Goal: Information Seeking & Learning: Learn about a topic

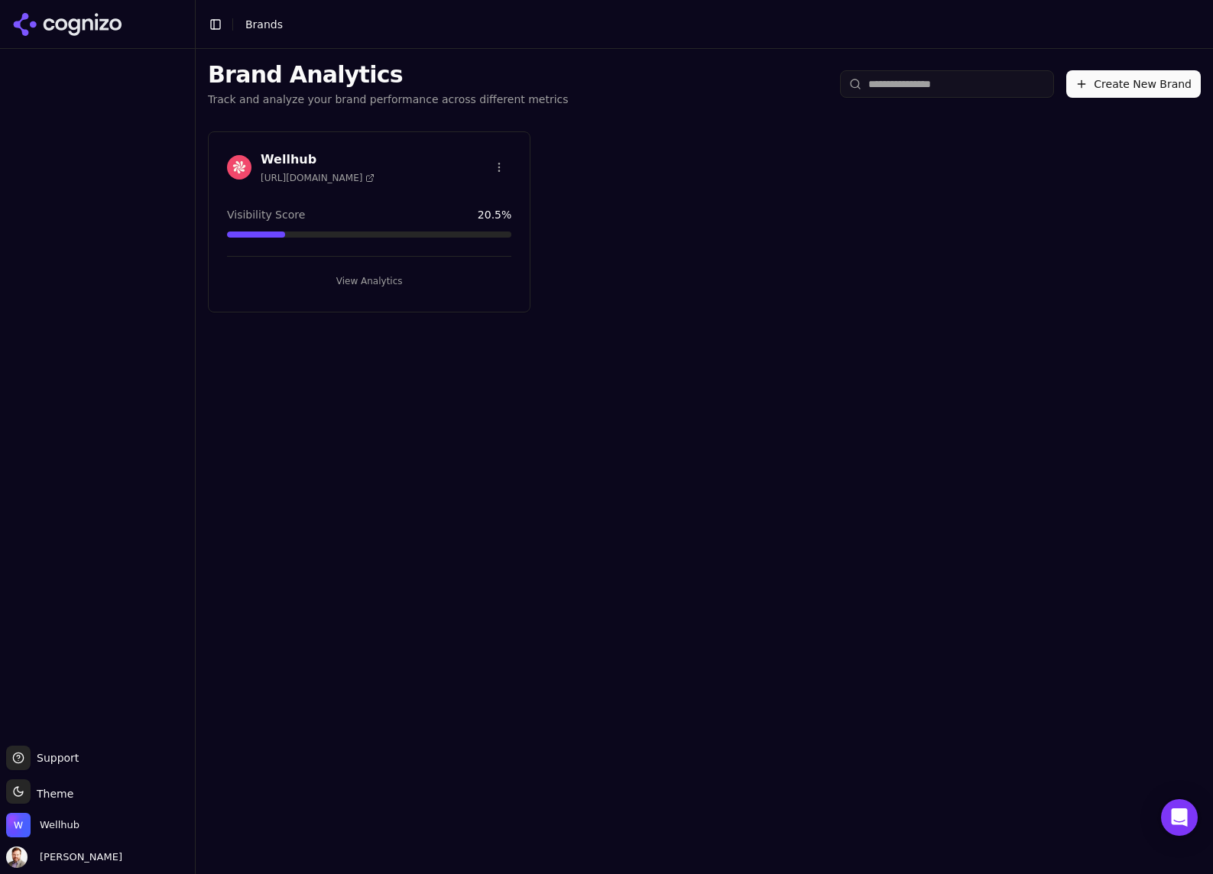
click at [284, 163] on h3 "Wellhub" at bounding box center [318, 160] width 114 height 18
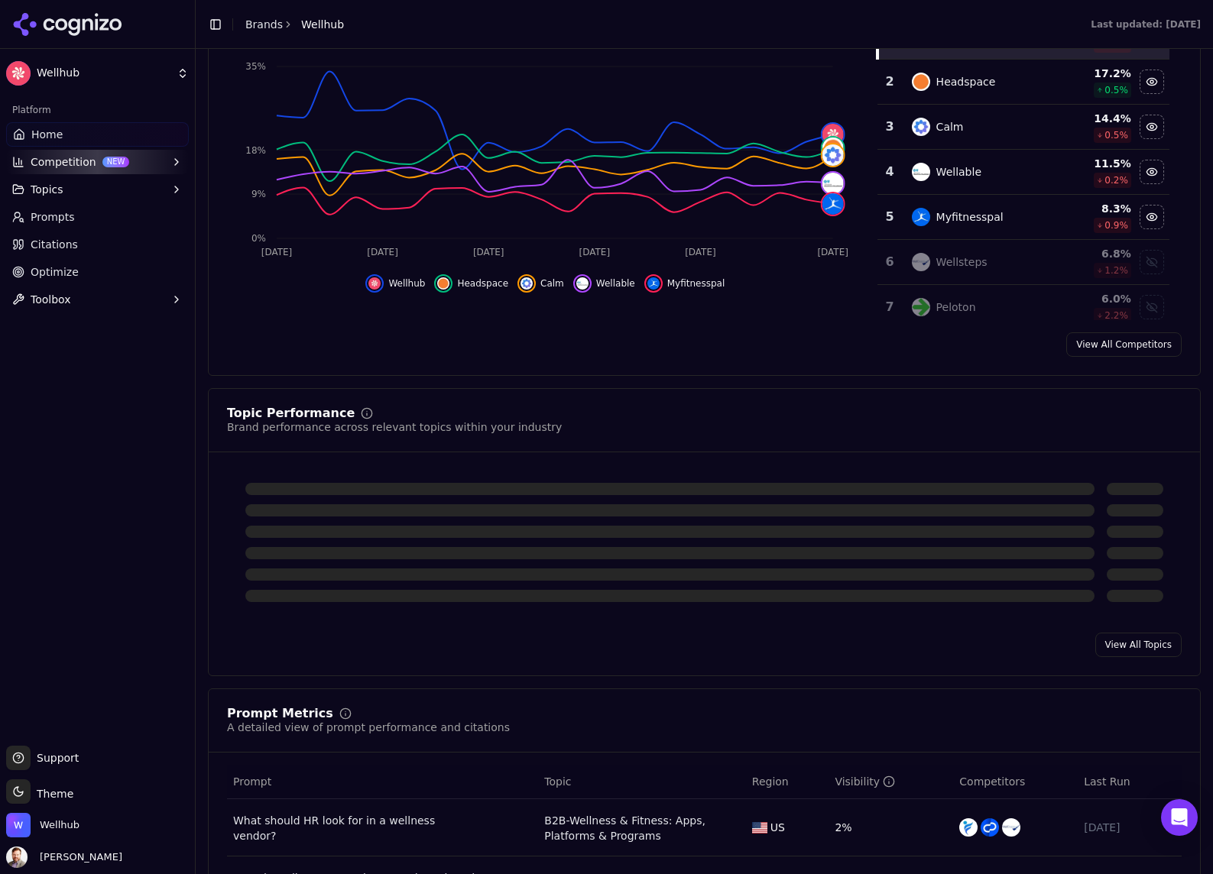
scroll to position [303, 0]
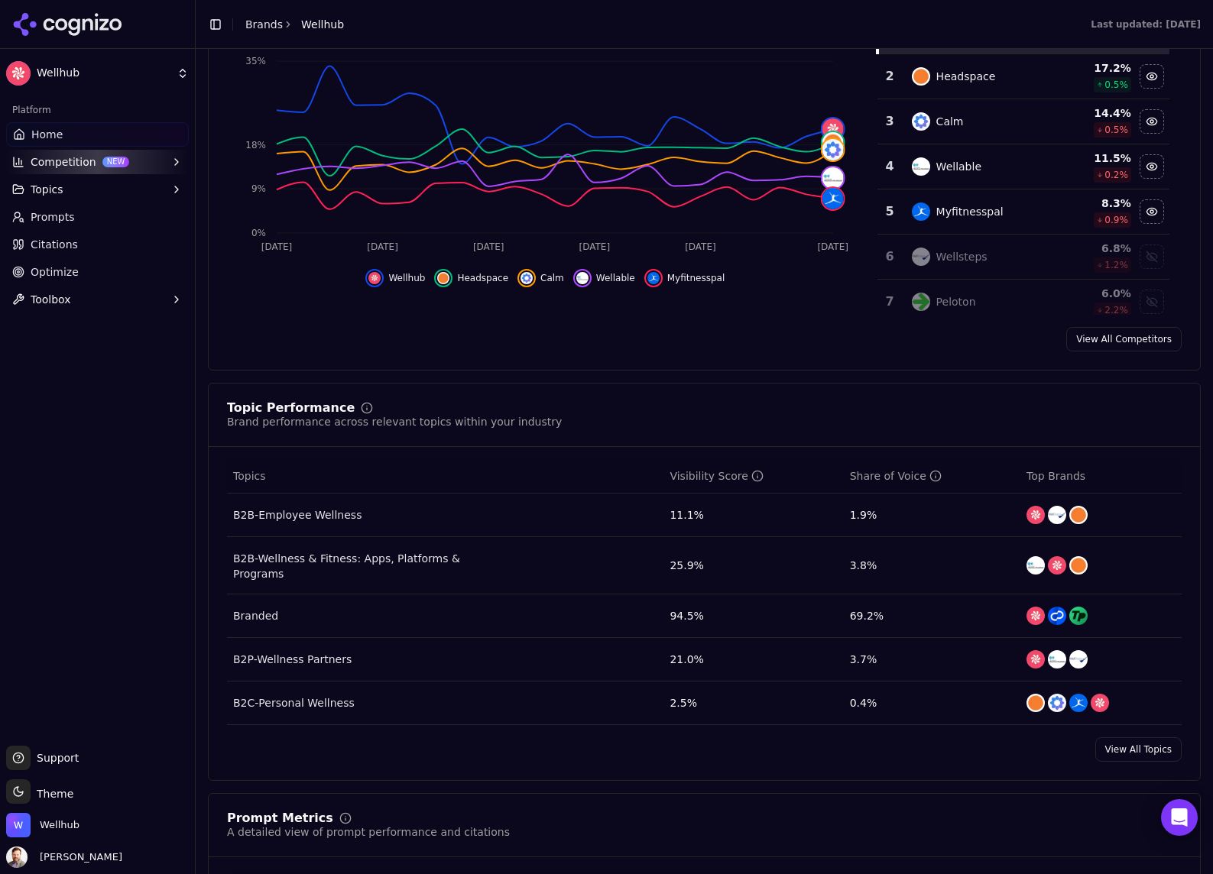
click at [56, 213] on span "Prompts" at bounding box center [53, 216] width 44 height 15
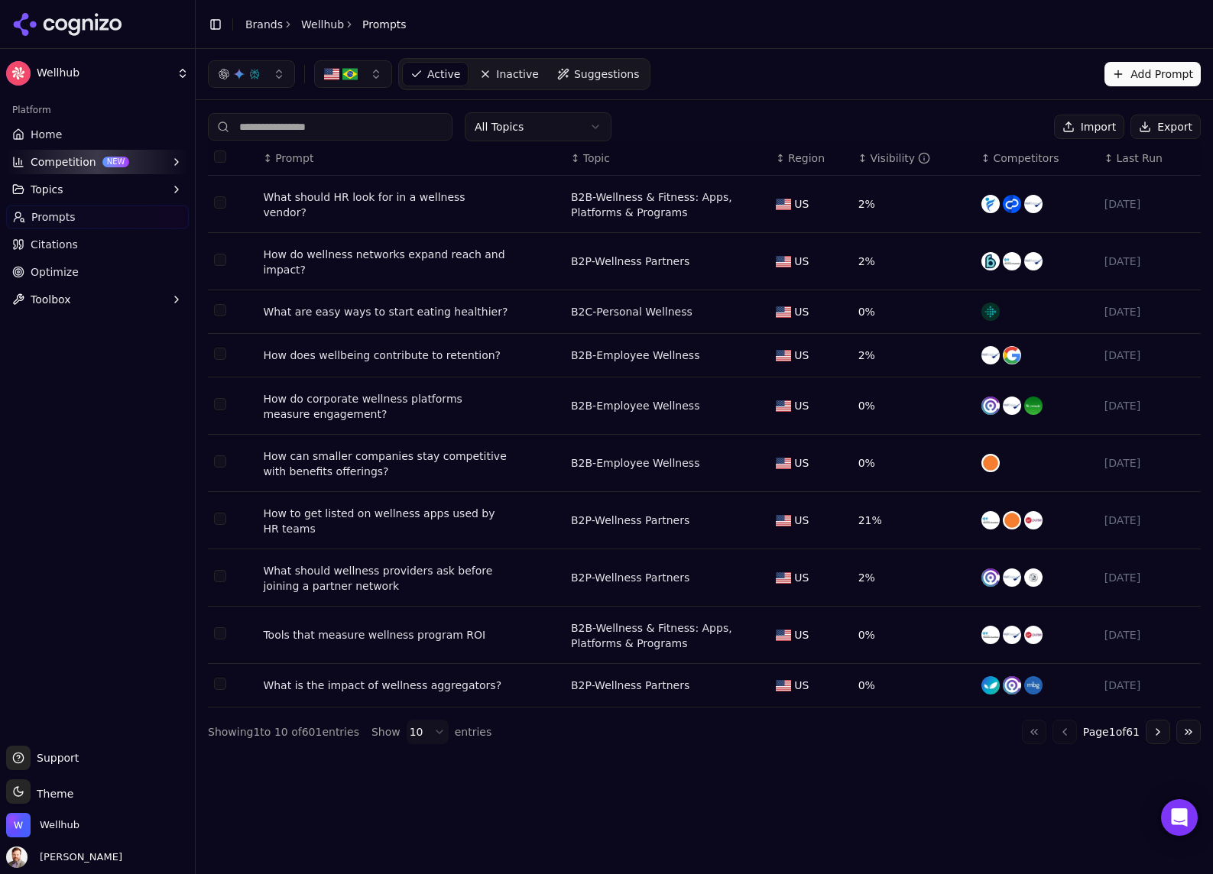
click at [59, 212] on span "Prompts" at bounding box center [53, 216] width 44 height 15
click at [46, 131] on span "Home" at bounding box center [46, 134] width 31 height 15
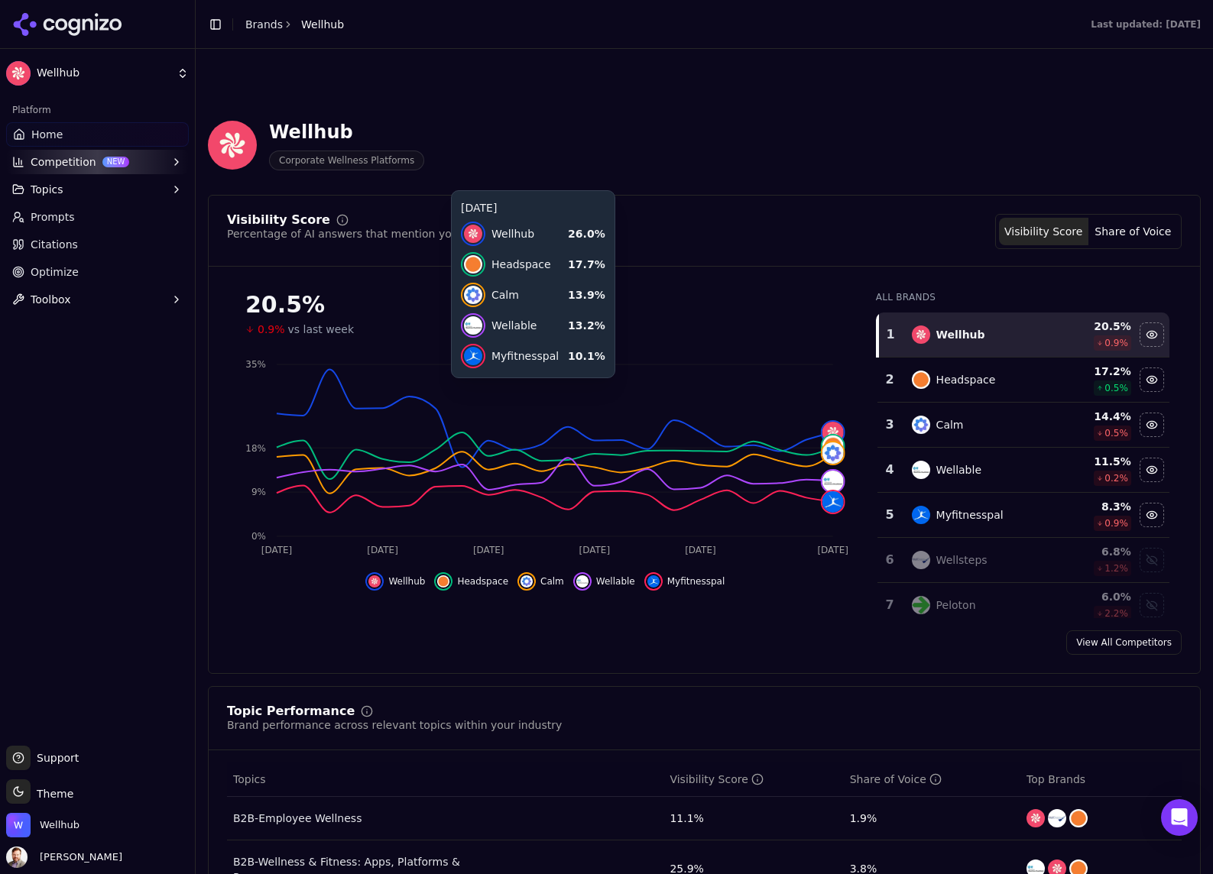
scroll to position [499, 0]
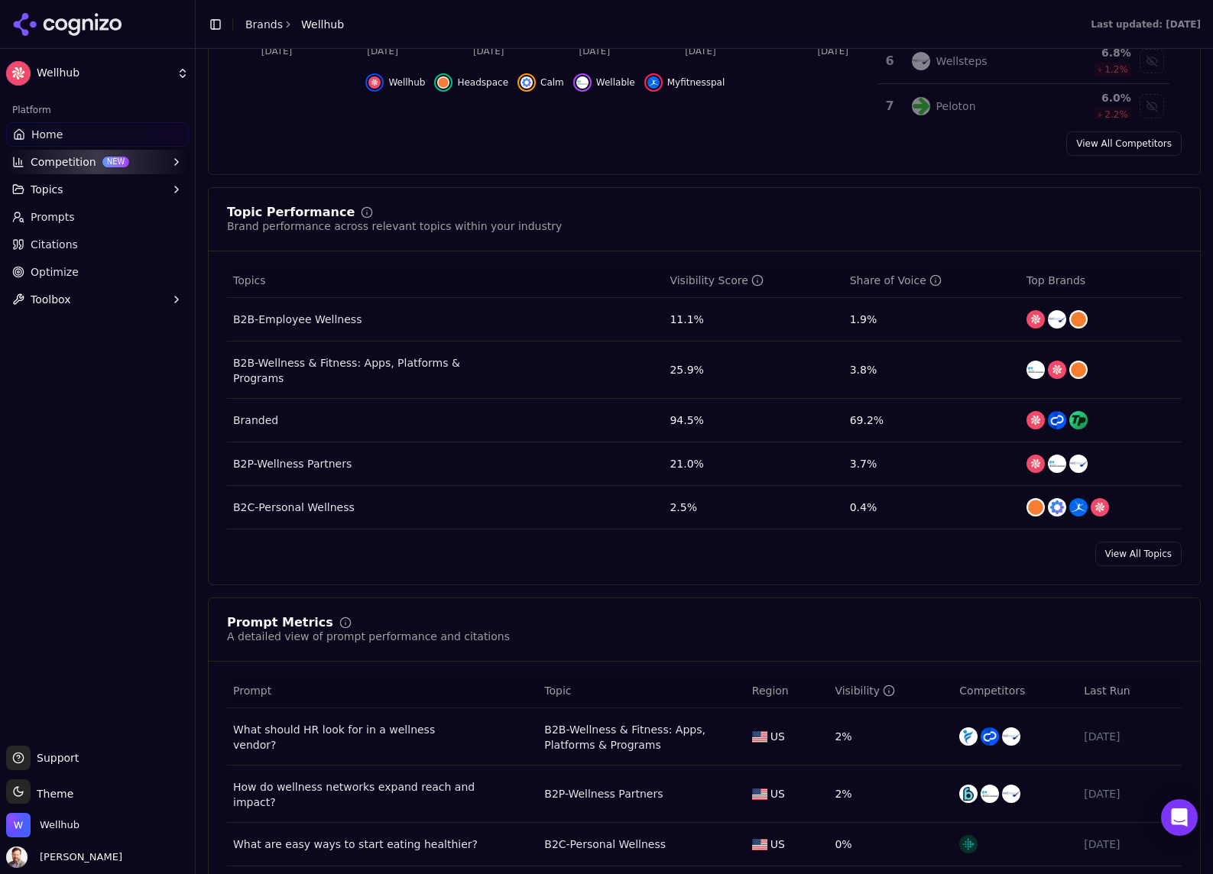
click at [292, 322] on div "B2B-Employee Wellness" at bounding box center [297, 319] width 128 height 15
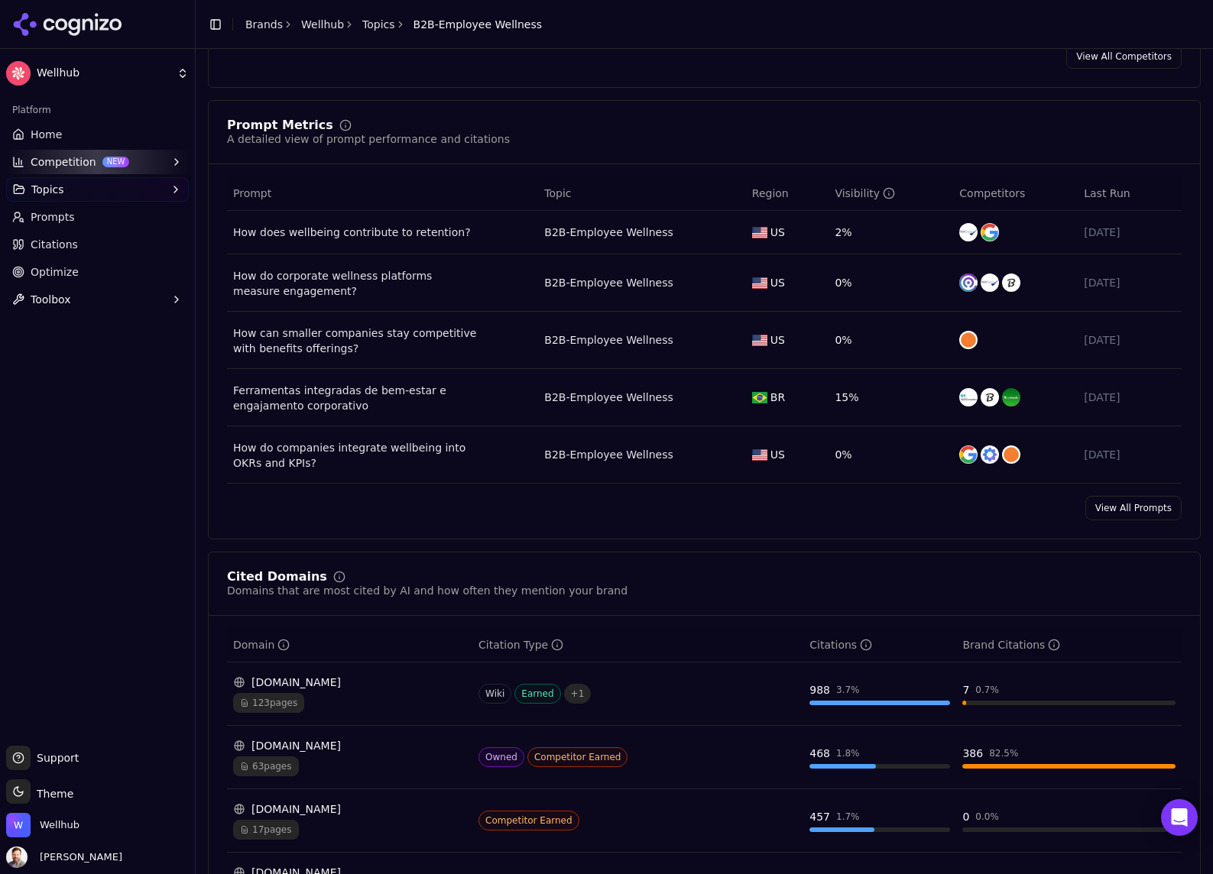
click at [331, 235] on div "How does wellbeing contribute to retention?" at bounding box center [352, 232] width 238 height 15
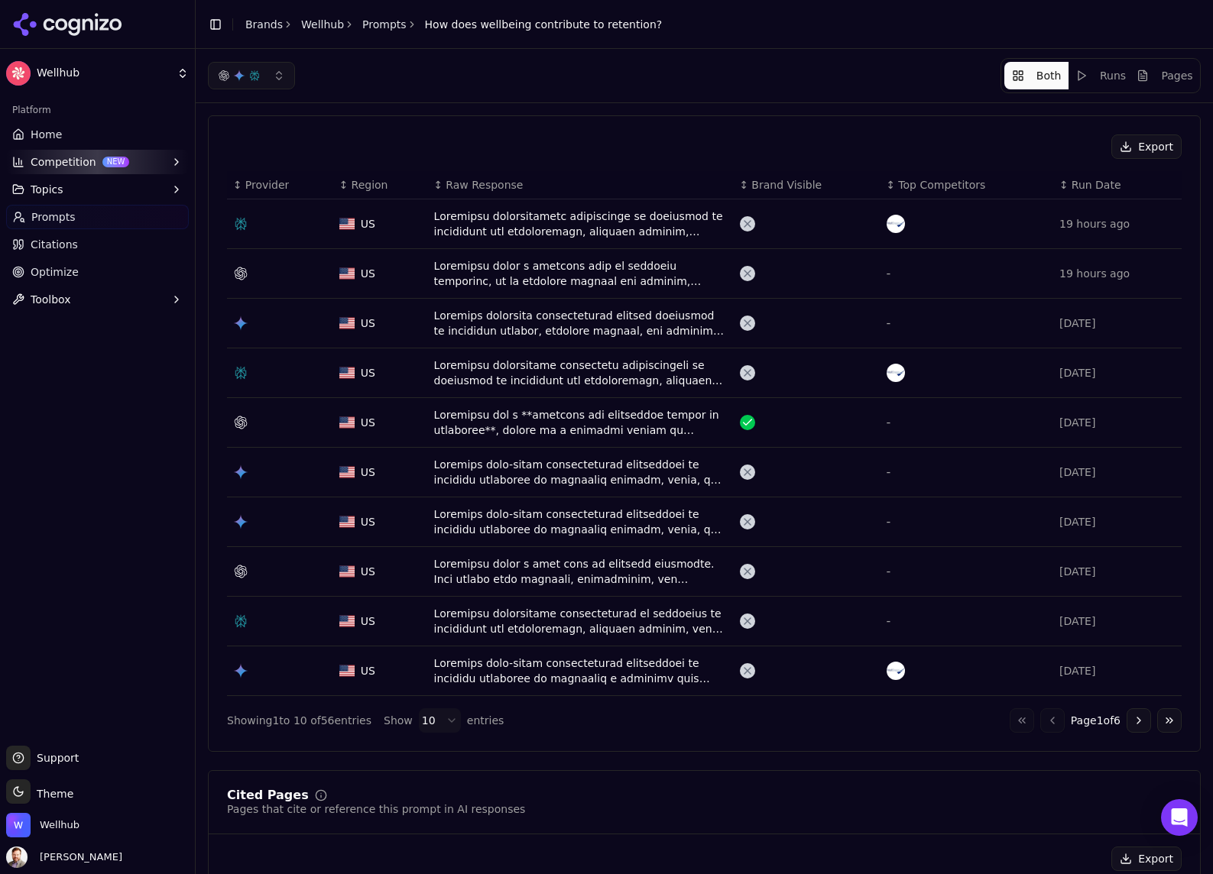
click at [624, 428] on div "Data table" at bounding box center [580, 422] width 293 height 31
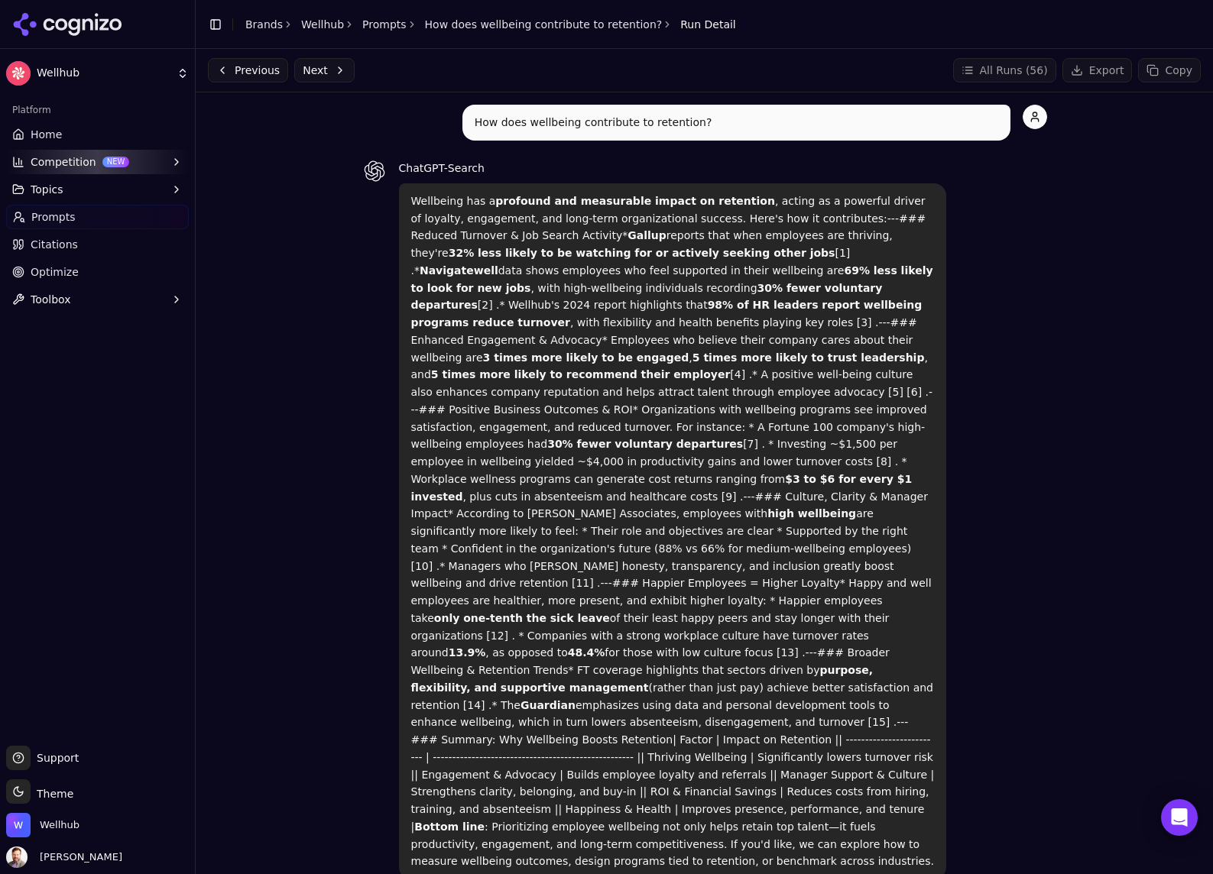
click at [563, 302] on strong "98% of HR leaders report wellbeing programs reduce turnover" at bounding box center [666, 314] width 511 height 30
click at [323, 24] on link "Wellhub" at bounding box center [322, 24] width 43 height 15
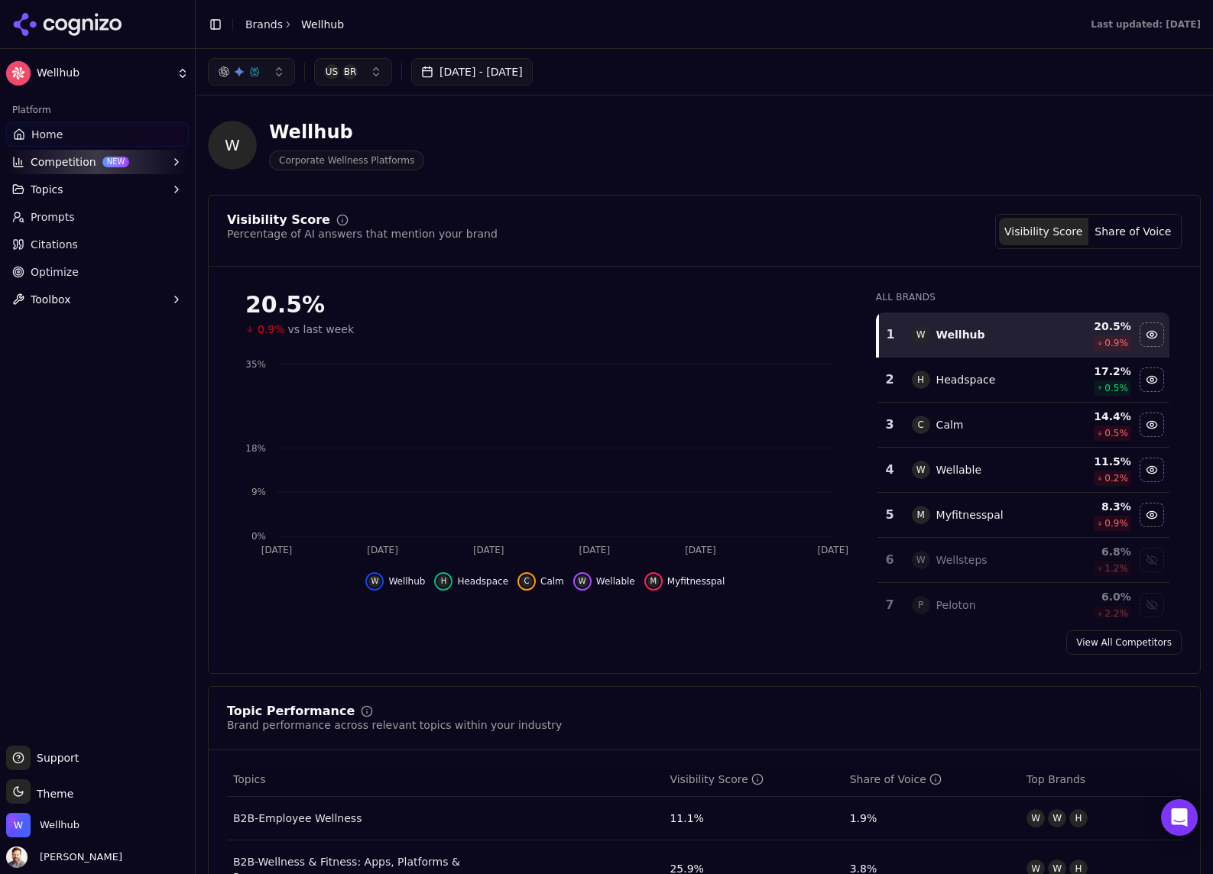
click at [263, 21] on link "Brands" at bounding box center [263, 24] width 37 height 12
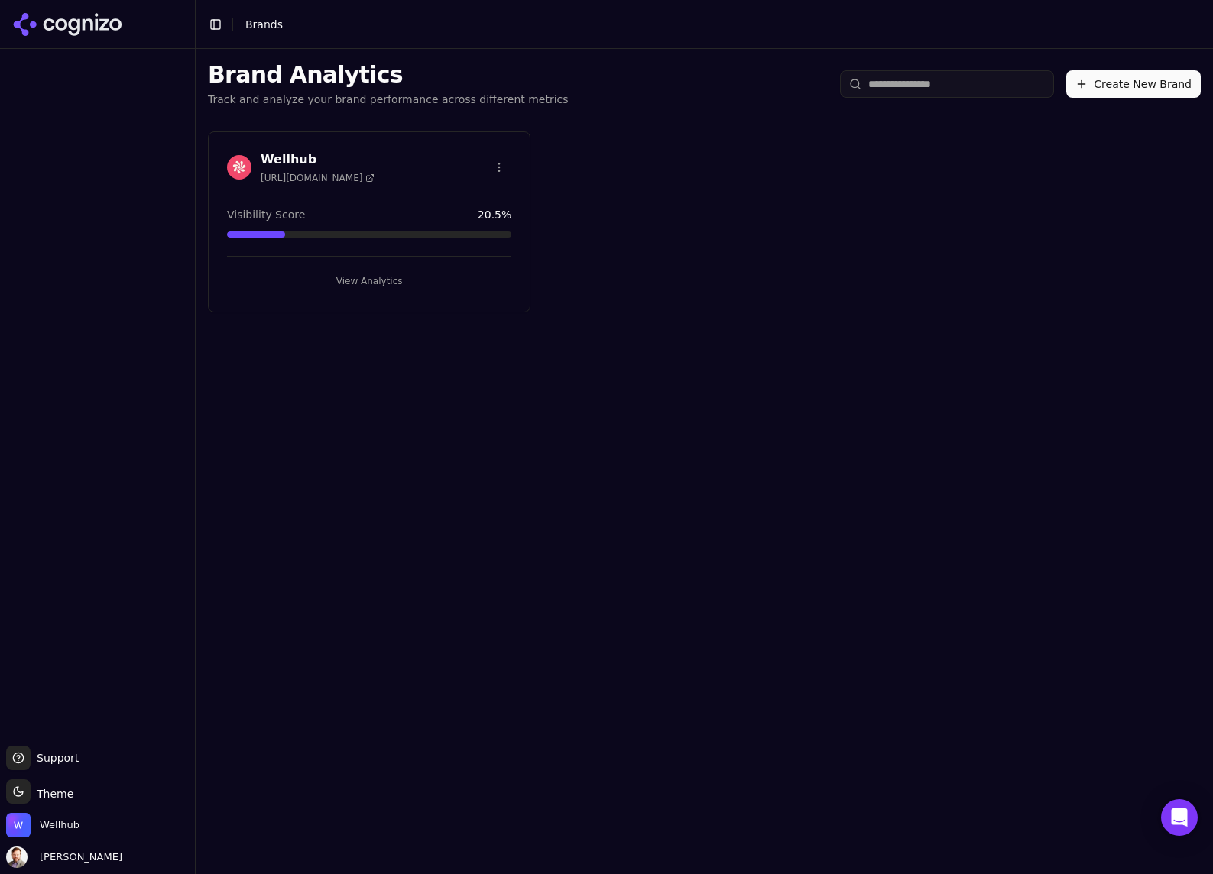
click at [375, 183] on div "Wellhub https://wellhub.com" at bounding box center [369, 170] width 321 height 38
click at [281, 157] on h3 "Wellhub" at bounding box center [318, 160] width 114 height 18
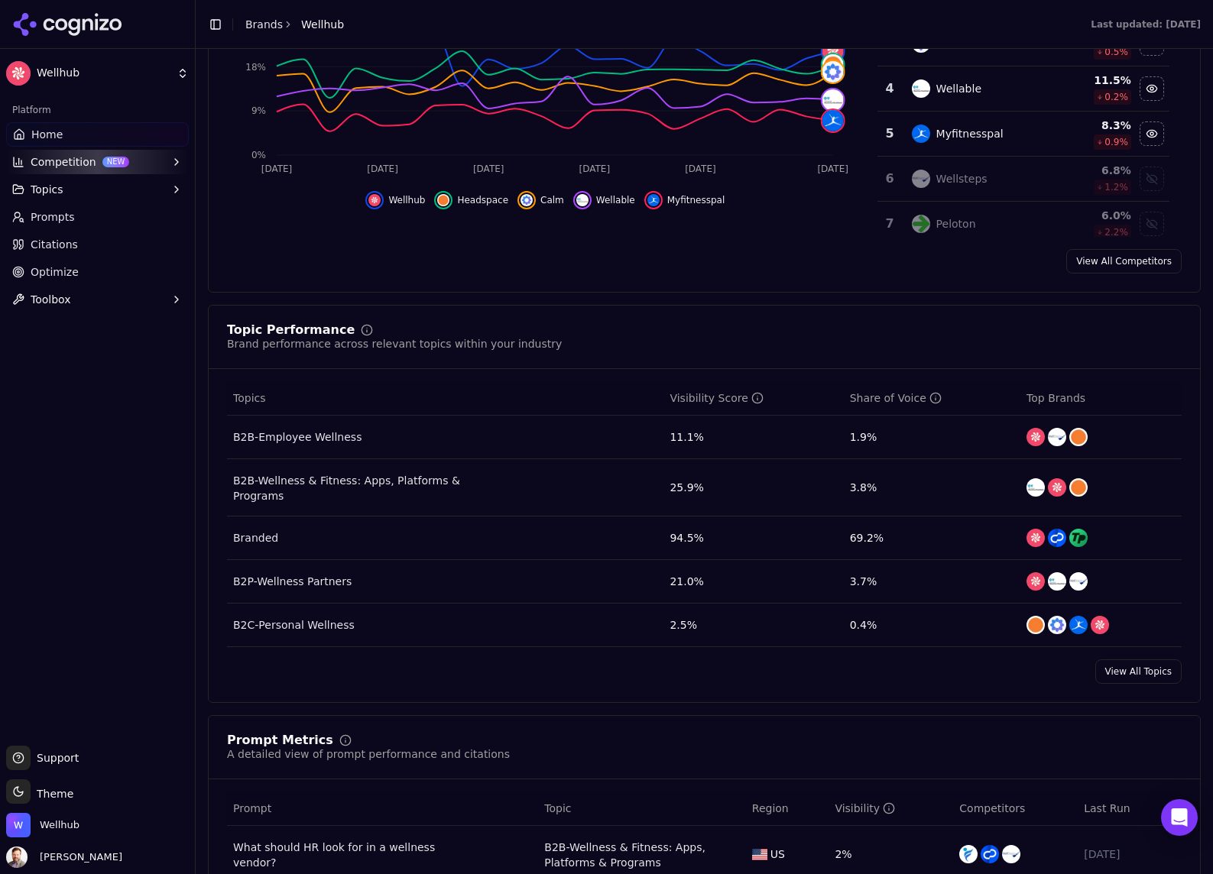
scroll to position [571, 0]
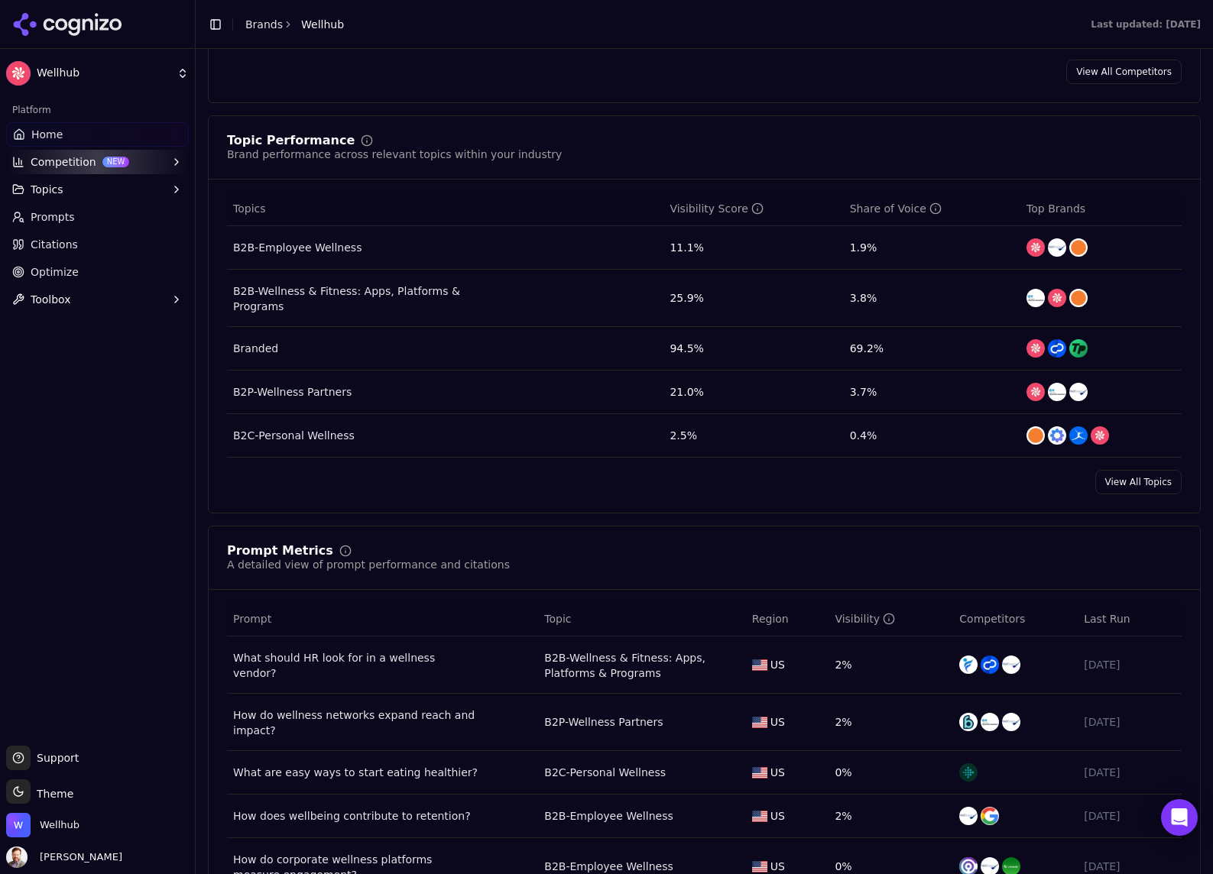
click at [287, 246] on div "B2B-Employee Wellness" at bounding box center [297, 247] width 128 height 15
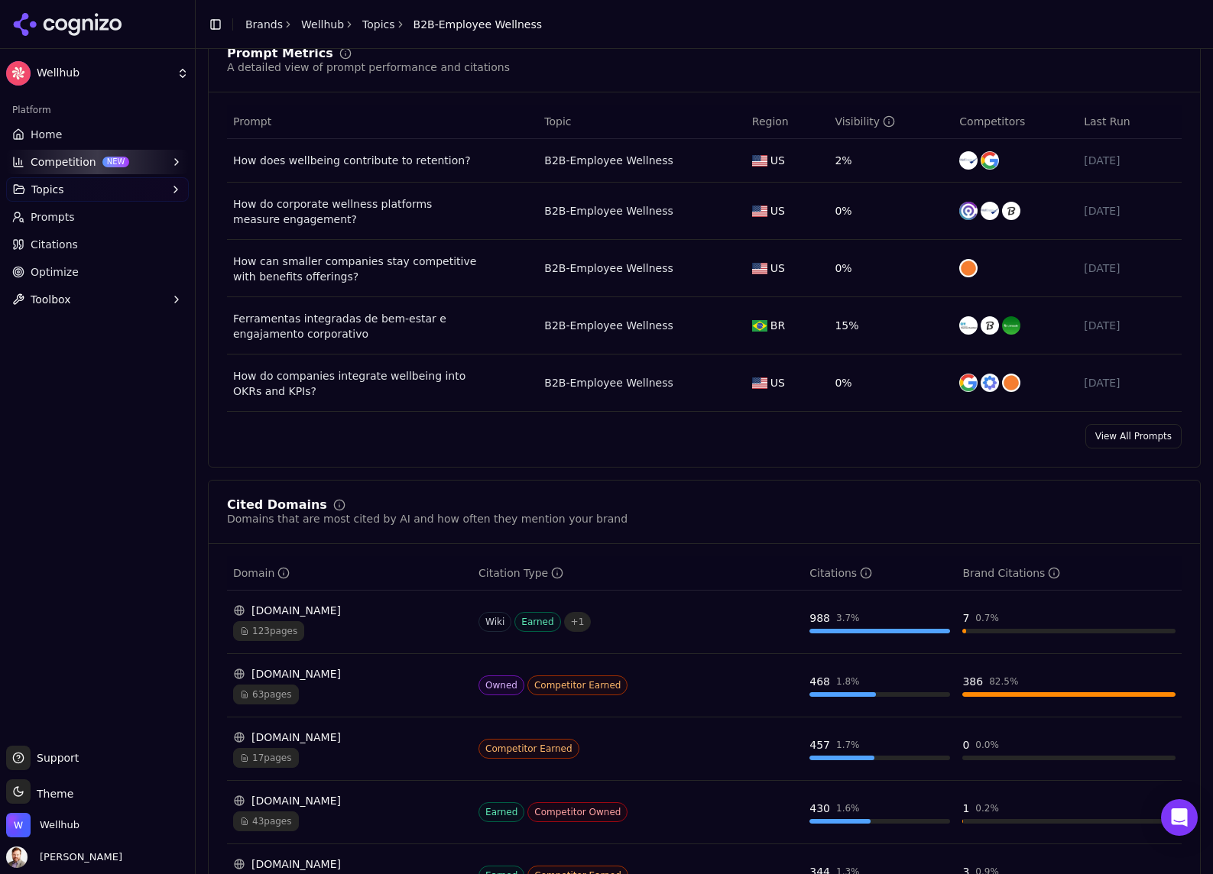
click at [1136, 448] on link "View All Prompts" at bounding box center [1133, 436] width 96 height 24
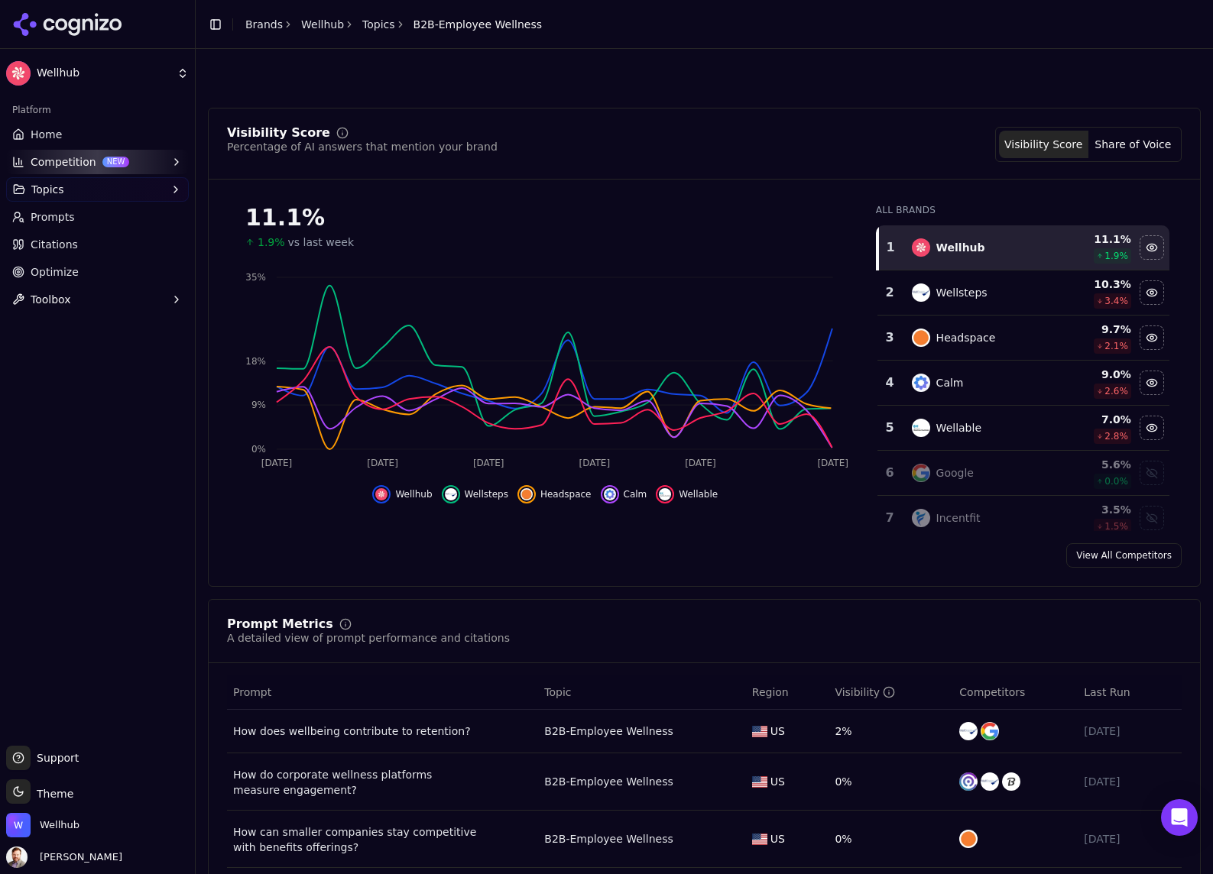
scroll to position [482, 0]
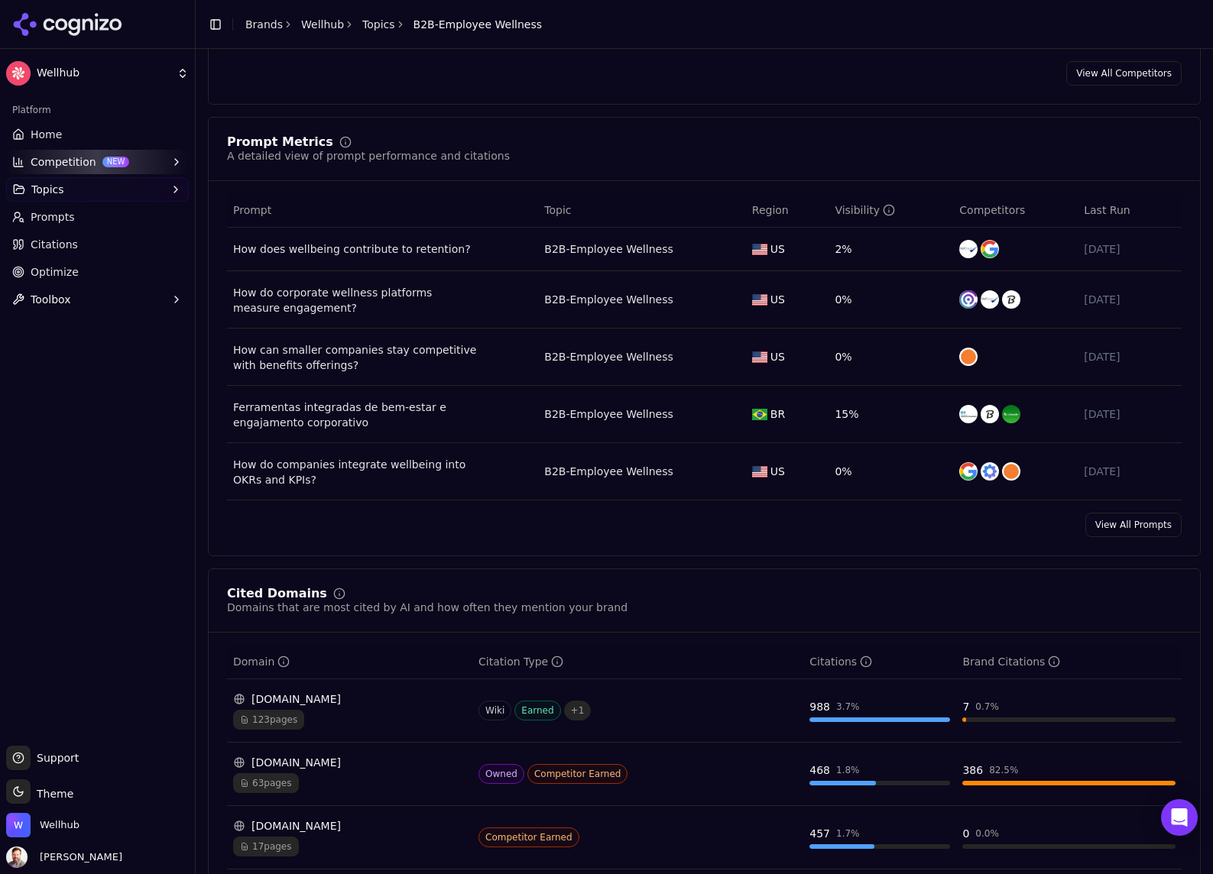
click at [321, 295] on div "How do corporate wellness platforms measure engagement?" at bounding box center [355, 300] width 245 height 31
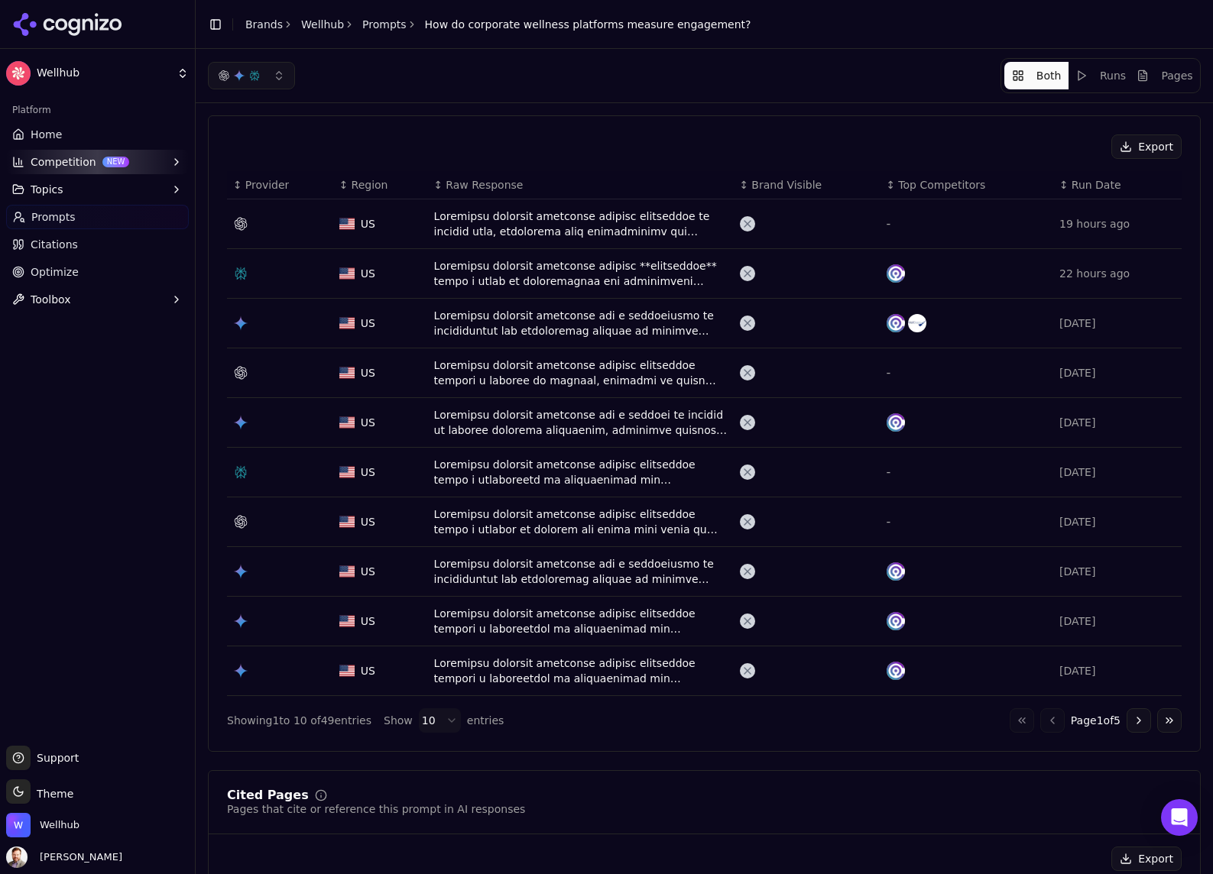
click at [593, 232] on div "Data table" at bounding box center [580, 224] width 293 height 31
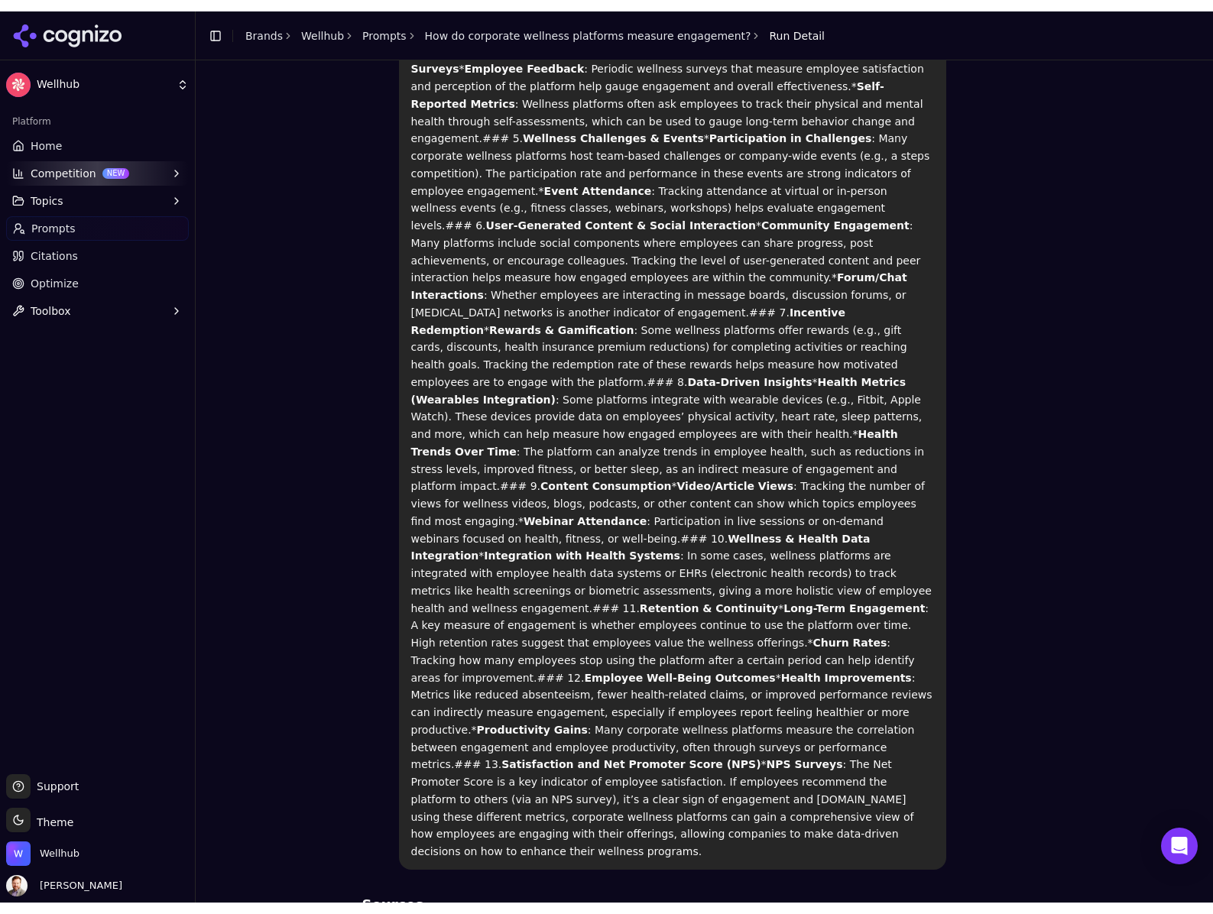
scroll to position [417, 0]
